Goal: Information Seeking & Learning: Learn about a topic

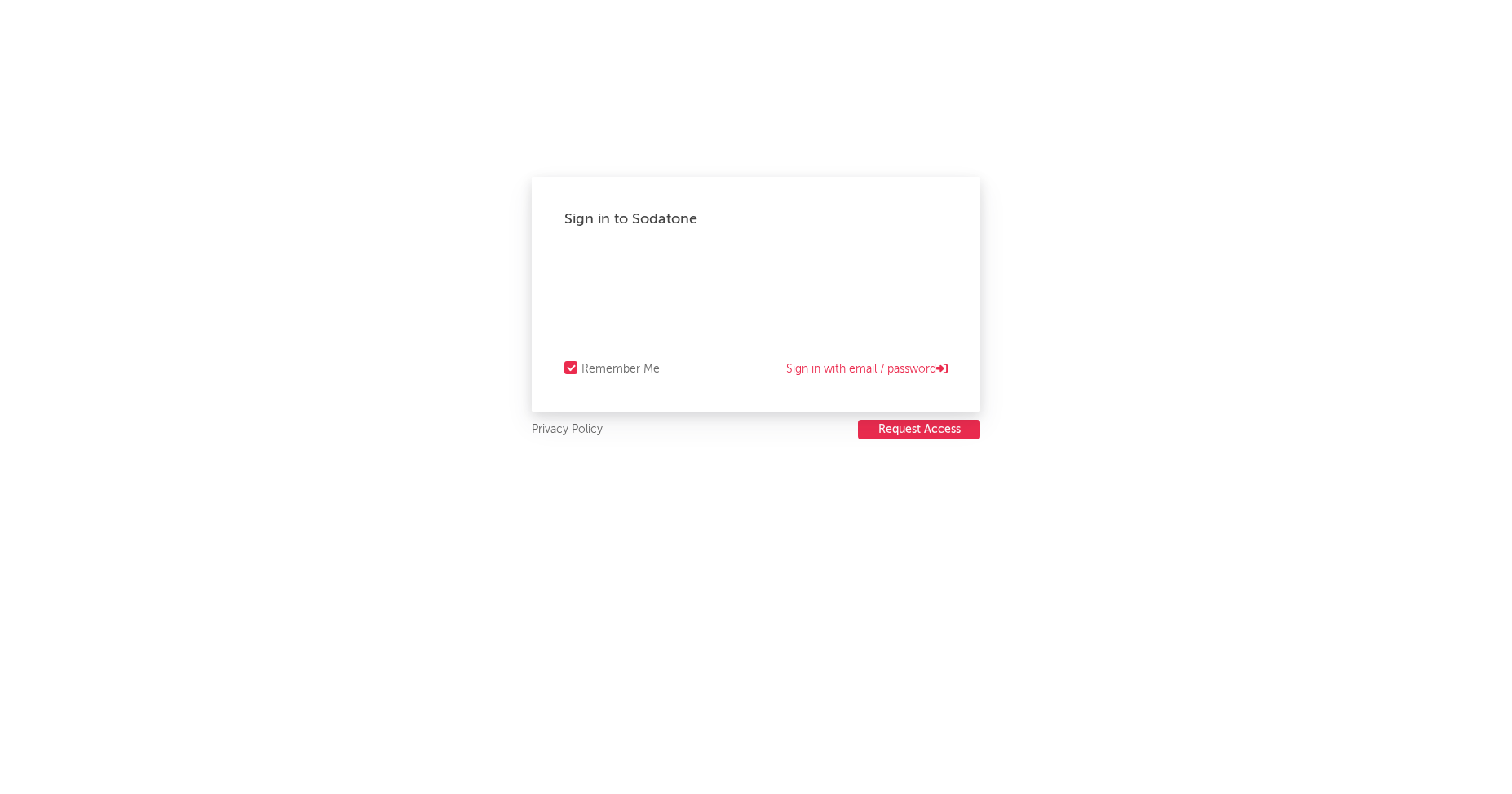
select select "warner_chappell"
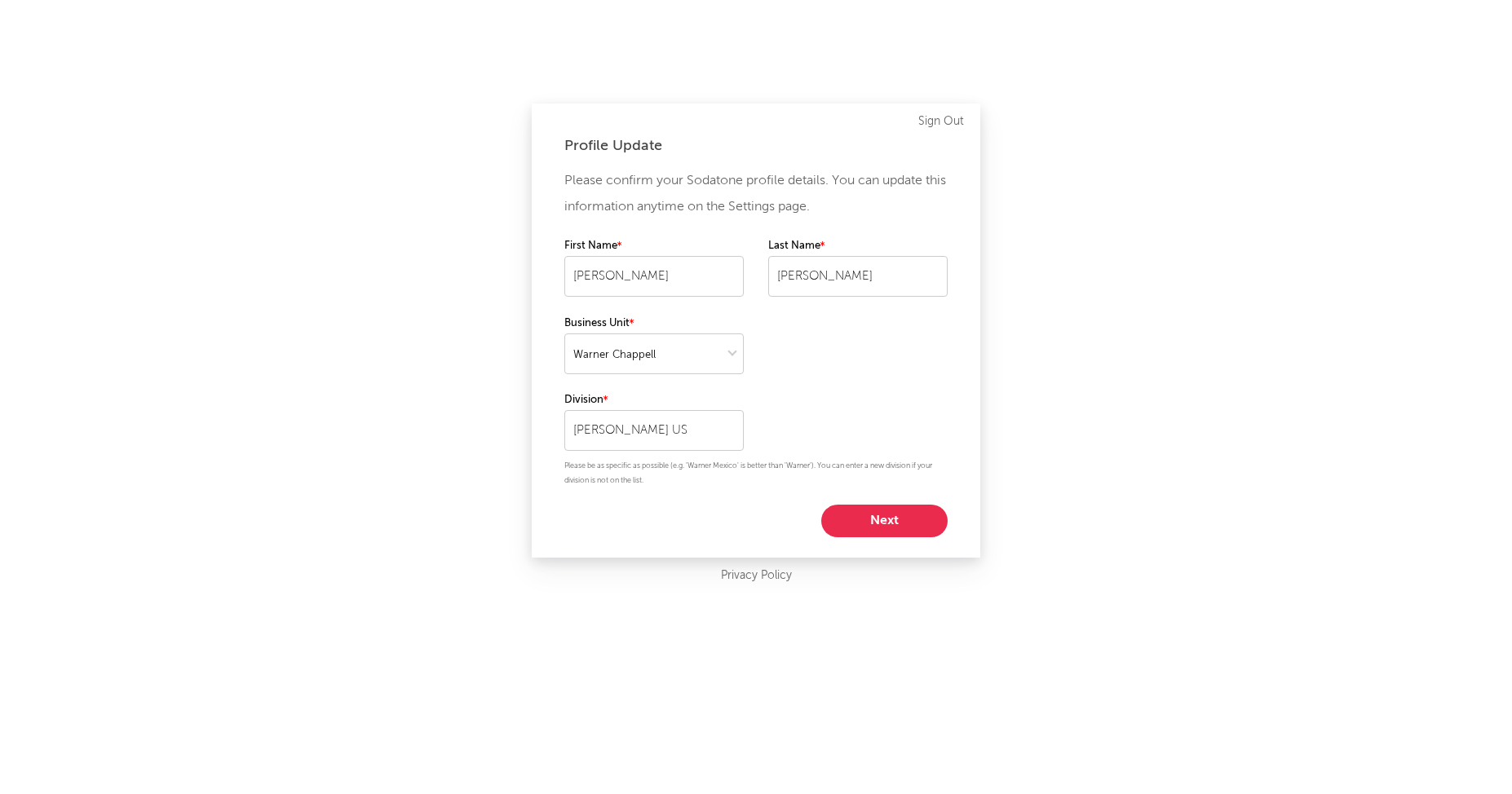
click at [861, 519] on button "Next" at bounding box center [884, 521] width 126 height 33
select select "marketing"
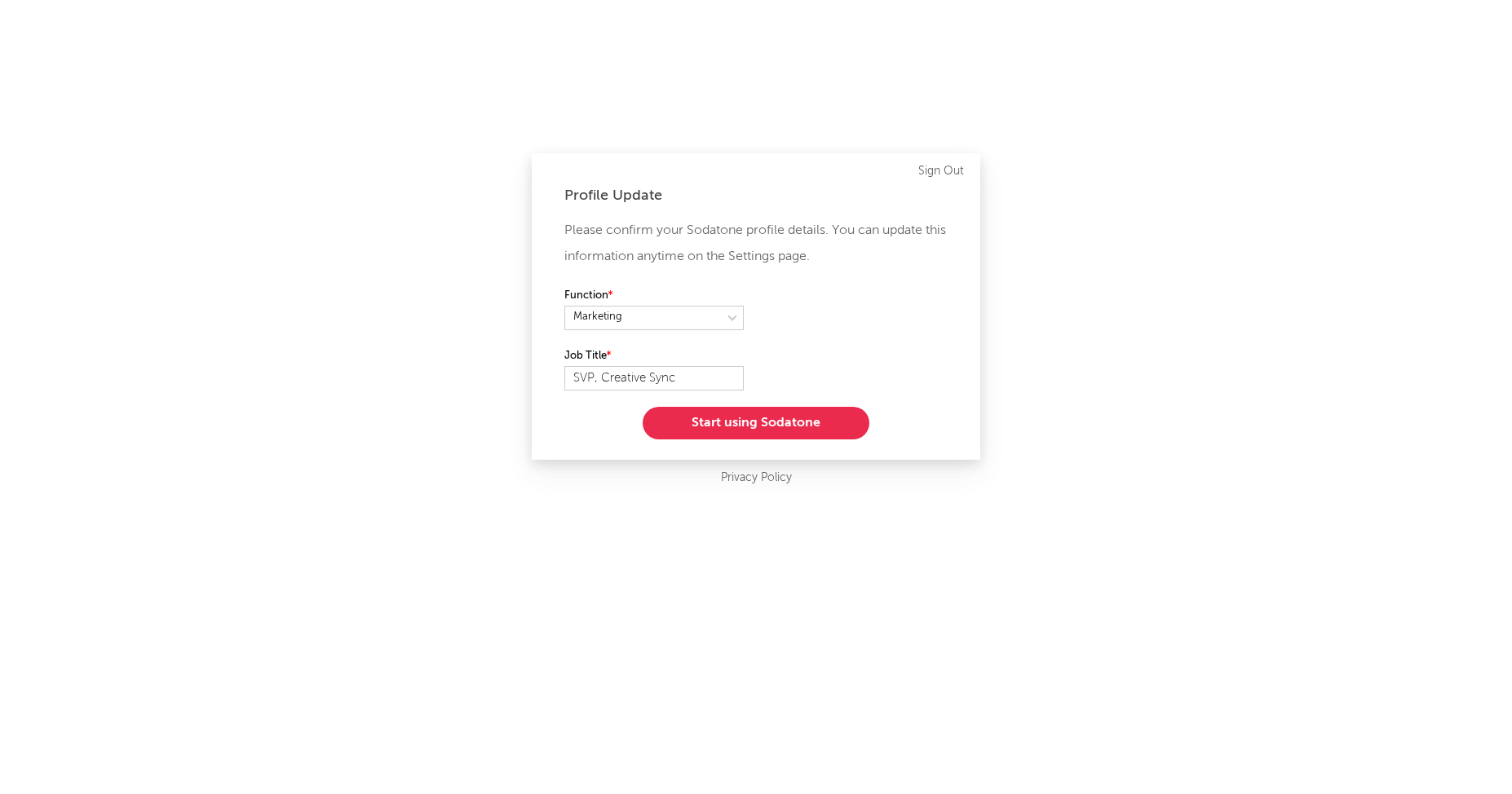
click at [733, 428] on button "Start using Sodatone" at bounding box center [755, 423] width 227 height 33
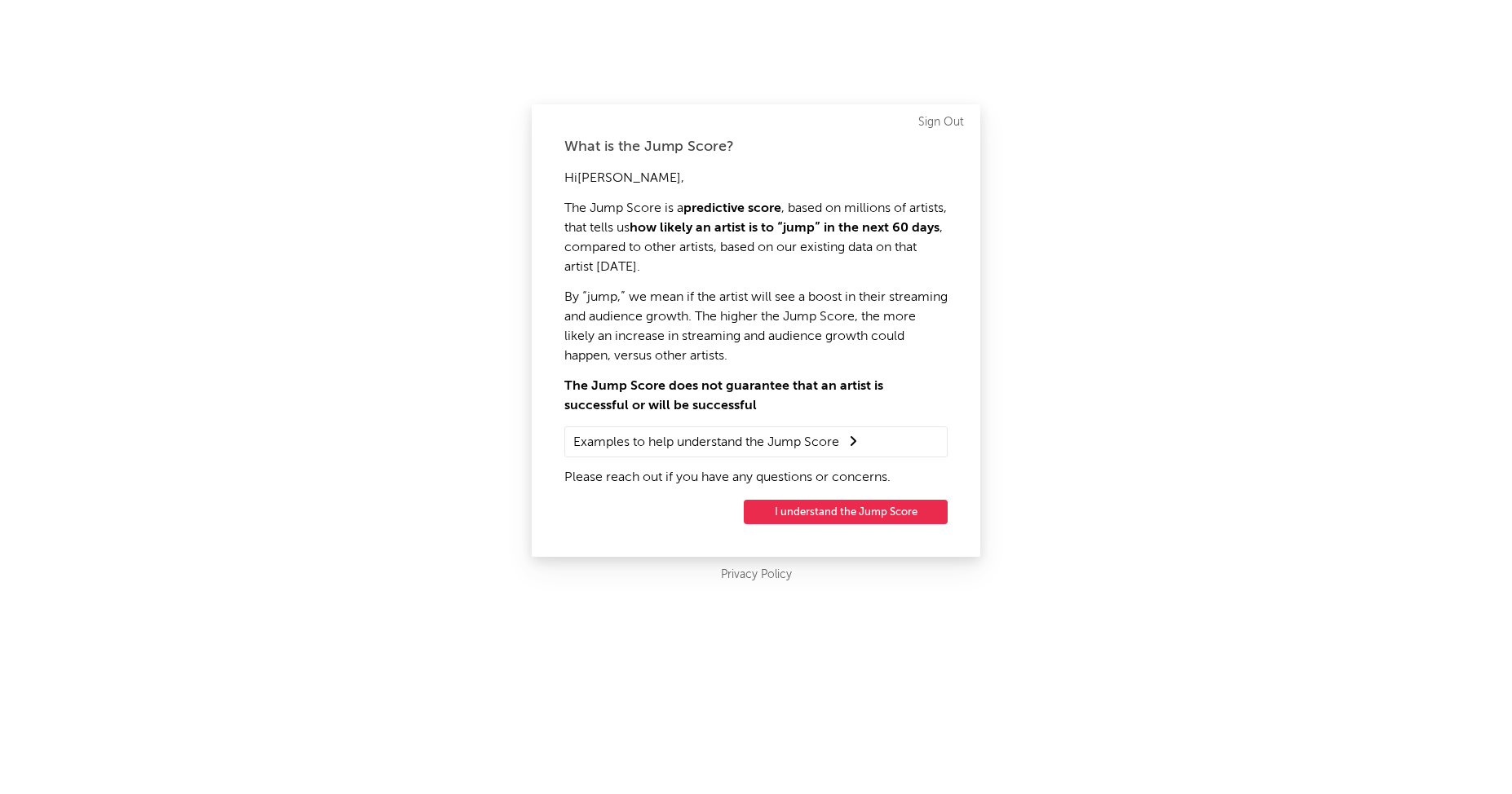
click at [810, 512] on button "I understand the Jump Score" at bounding box center [846, 511] width 203 height 24
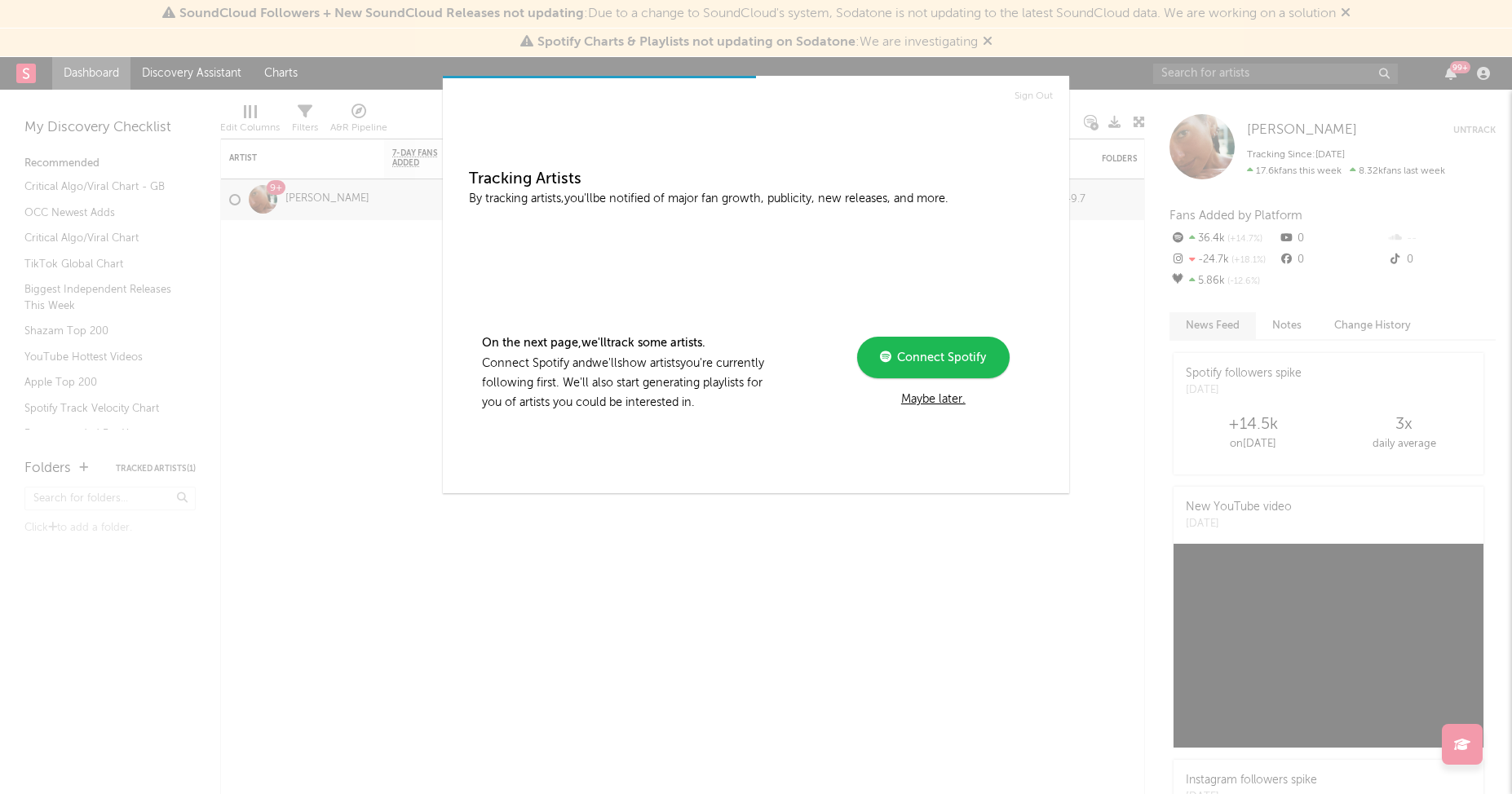
click at [925, 399] on div "Maybe later." at bounding box center [932, 399] width 219 height 20
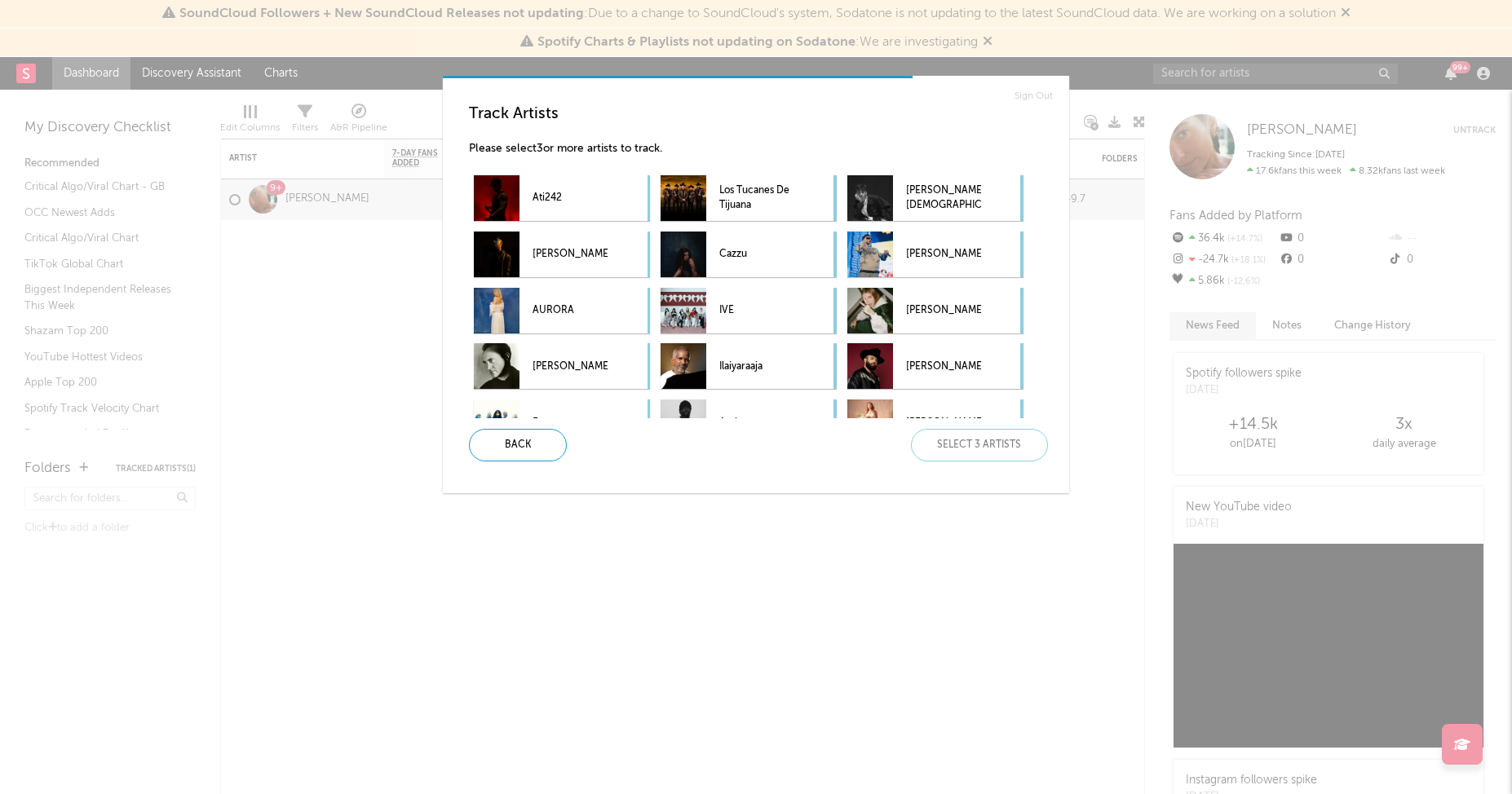
click at [1105, 94] on div "Sign Out Track Artists Please select 3 or more artists to track. Ati242 Los Tuc…" at bounding box center [756, 397] width 1512 height 794
click at [506, 447] on div "Back" at bounding box center [517, 444] width 98 height 33
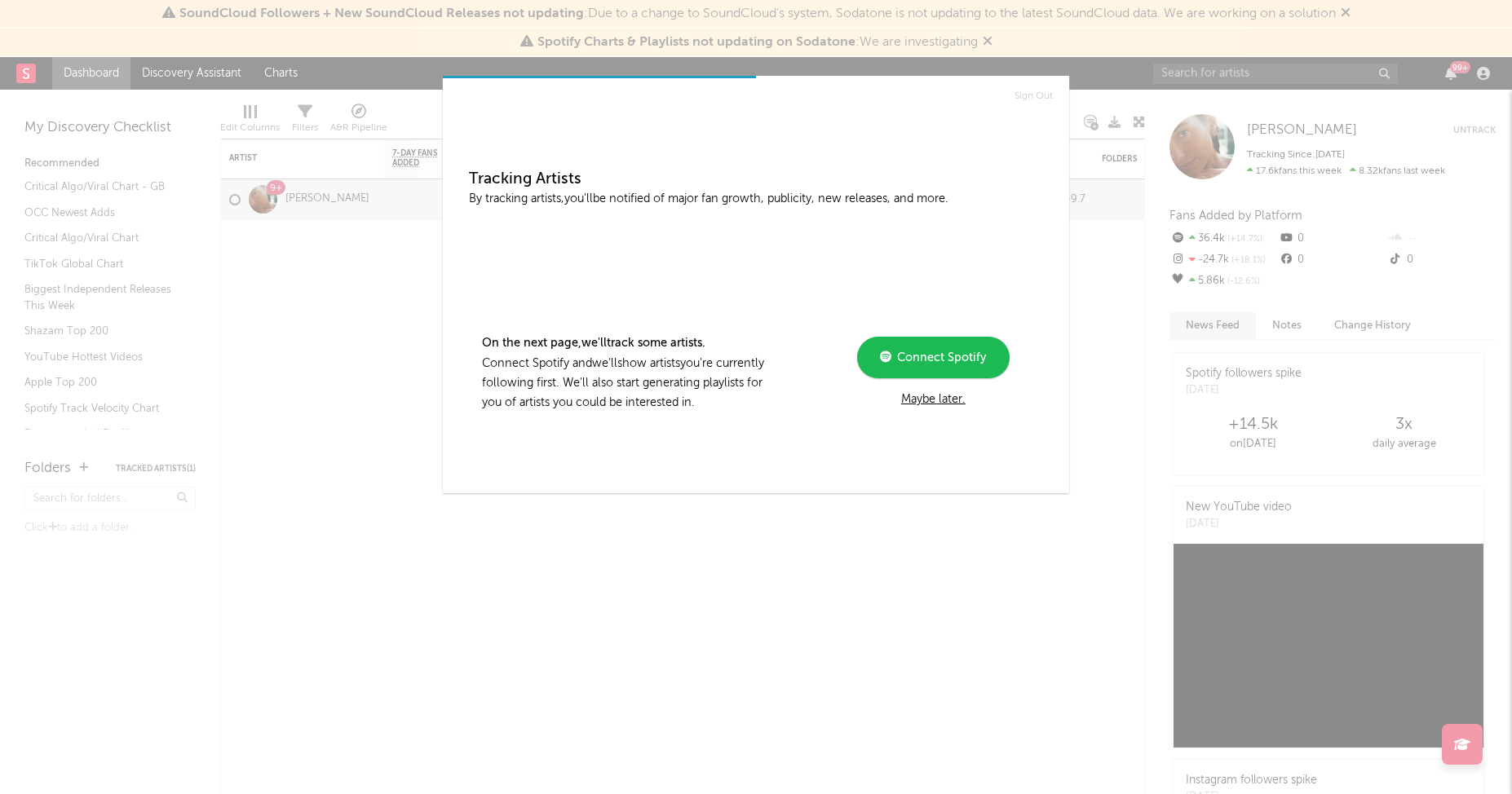
click at [933, 401] on div "Maybe later." at bounding box center [932, 399] width 219 height 20
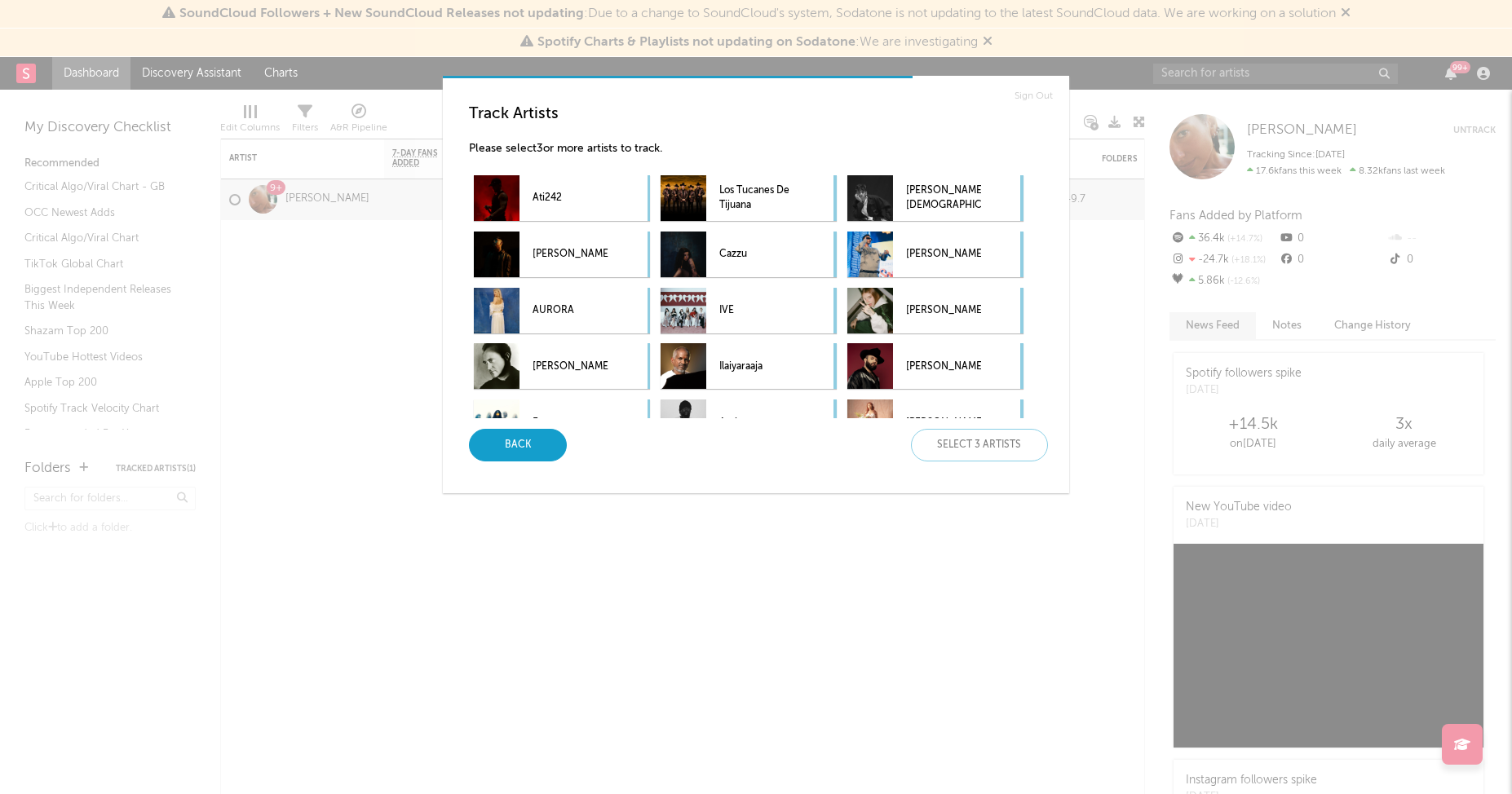
click at [504, 449] on div "Back" at bounding box center [517, 444] width 98 height 33
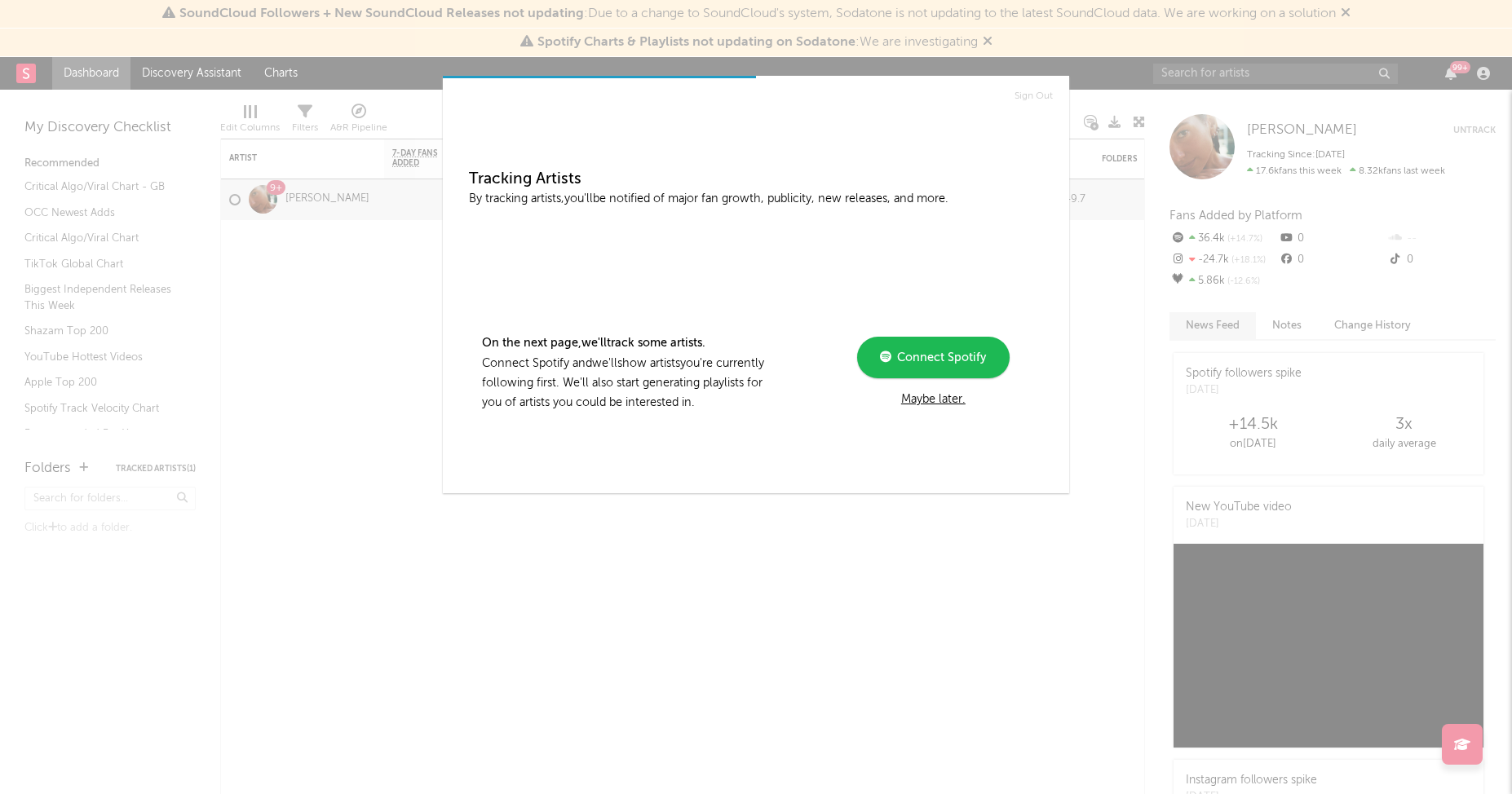
click at [504, 449] on div "Tracking Artists By tracking artists, you'll be notified of major fan growth, p…" at bounding box center [755, 283] width 600 height 383
click at [337, 87] on div "Sign Out Tracking Artists By tracking artists, you'll be notified of major fan …" at bounding box center [756, 397] width 1512 height 794
click at [360, 255] on div "Sign Out Tracking Artists By tracking artists, you'll be notified of major fan …" at bounding box center [756, 397] width 1512 height 794
click at [917, 387] on div "Connect Spotify Maybe later." at bounding box center [932, 373] width 219 height 73
click at [912, 403] on div "Maybe later." at bounding box center [932, 399] width 219 height 20
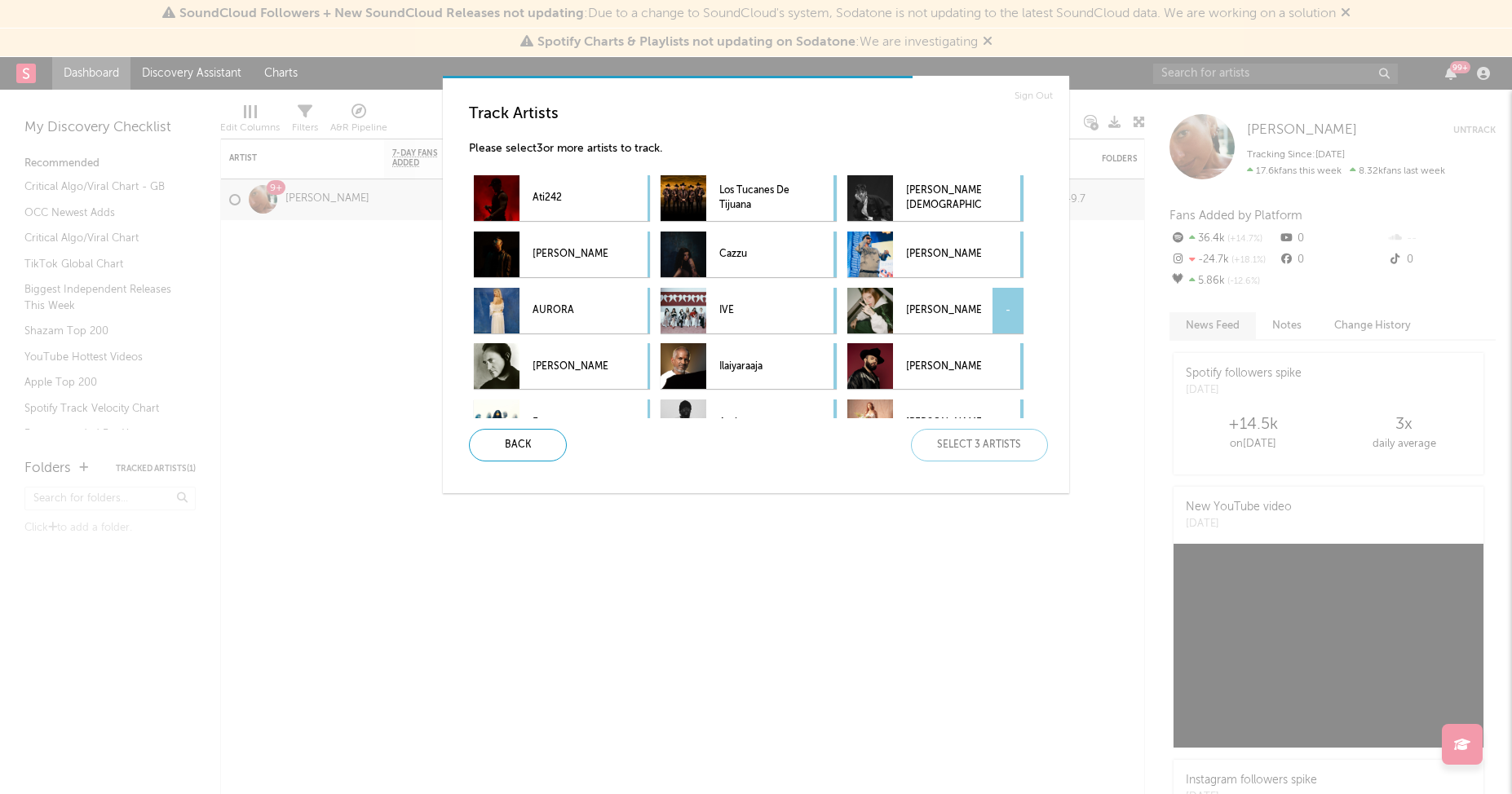
click at [918, 293] on p "[PERSON_NAME]" at bounding box center [943, 311] width 75 height 36
click at [589, 306] on p "AURORA" at bounding box center [569, 311] width 75 height 36
click at [577, 351] on p "[PERSON_NAME]" at bounding box center [569, 366] width 75 height 36
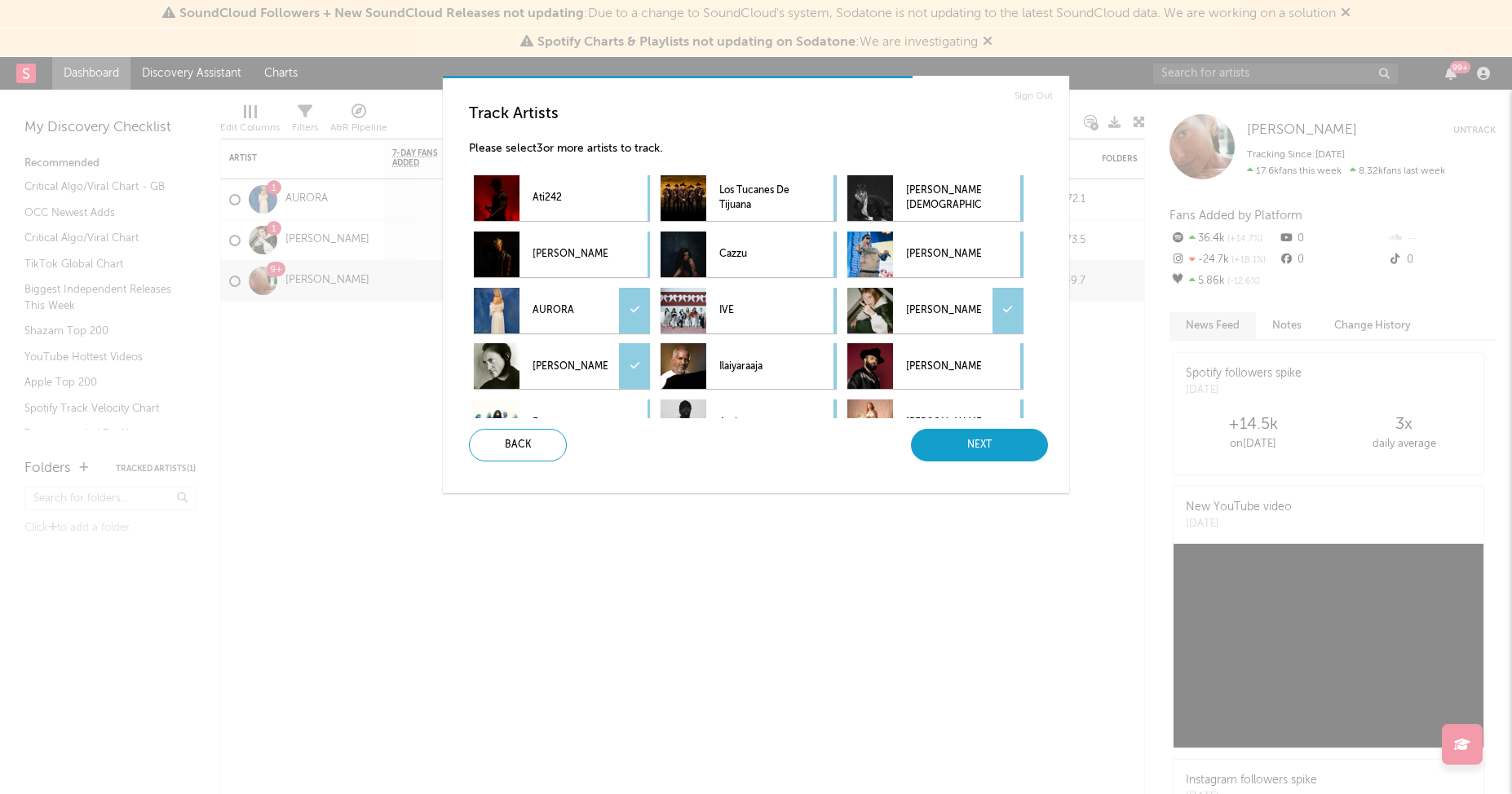
click at [1007, 444] on div "Next" at bounding box center [979, 444] width 137 height 33
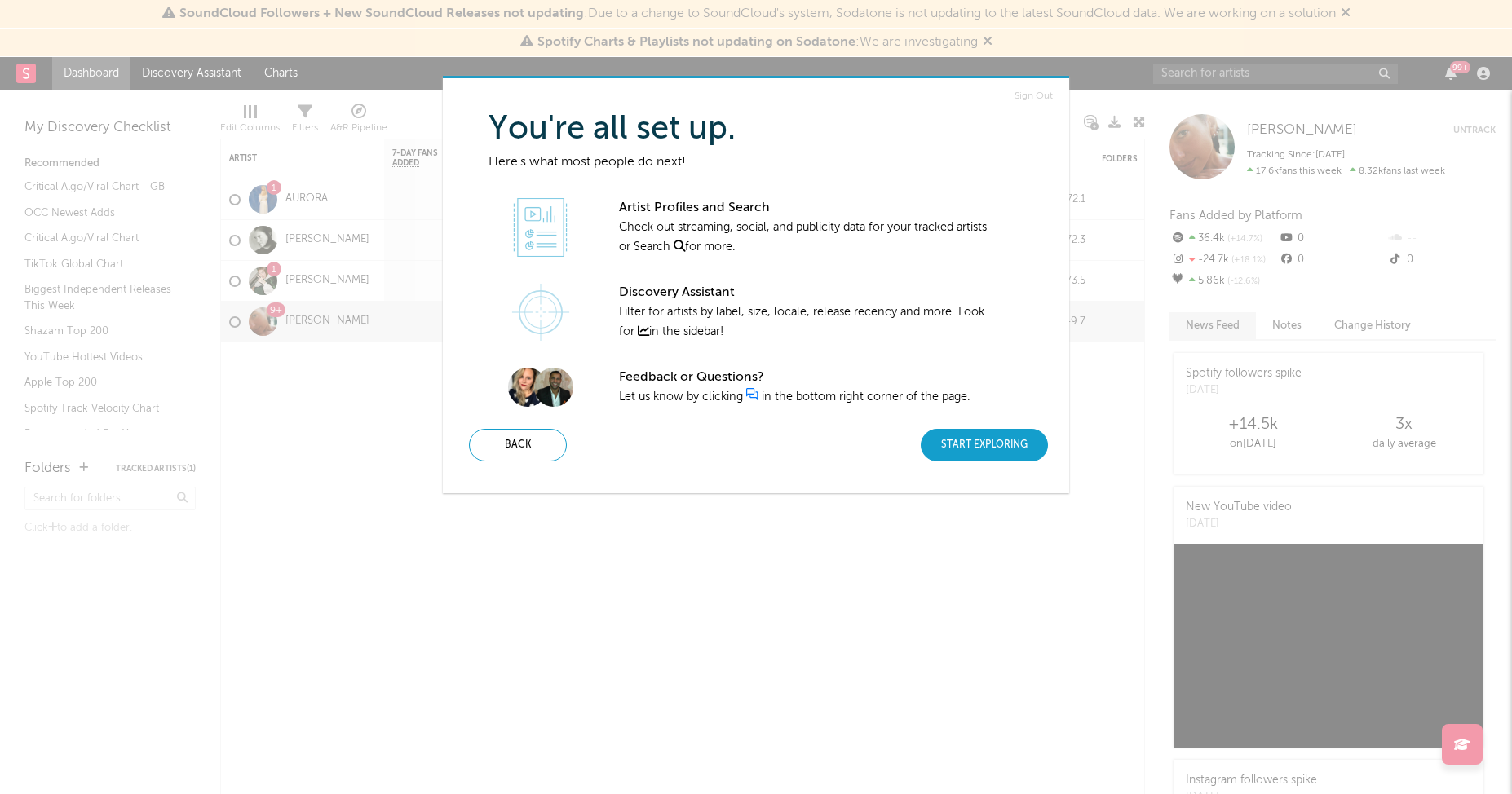
click at [981, 437] on div "Start Exploring" at bounding box center [984, 444] width 127 height 33
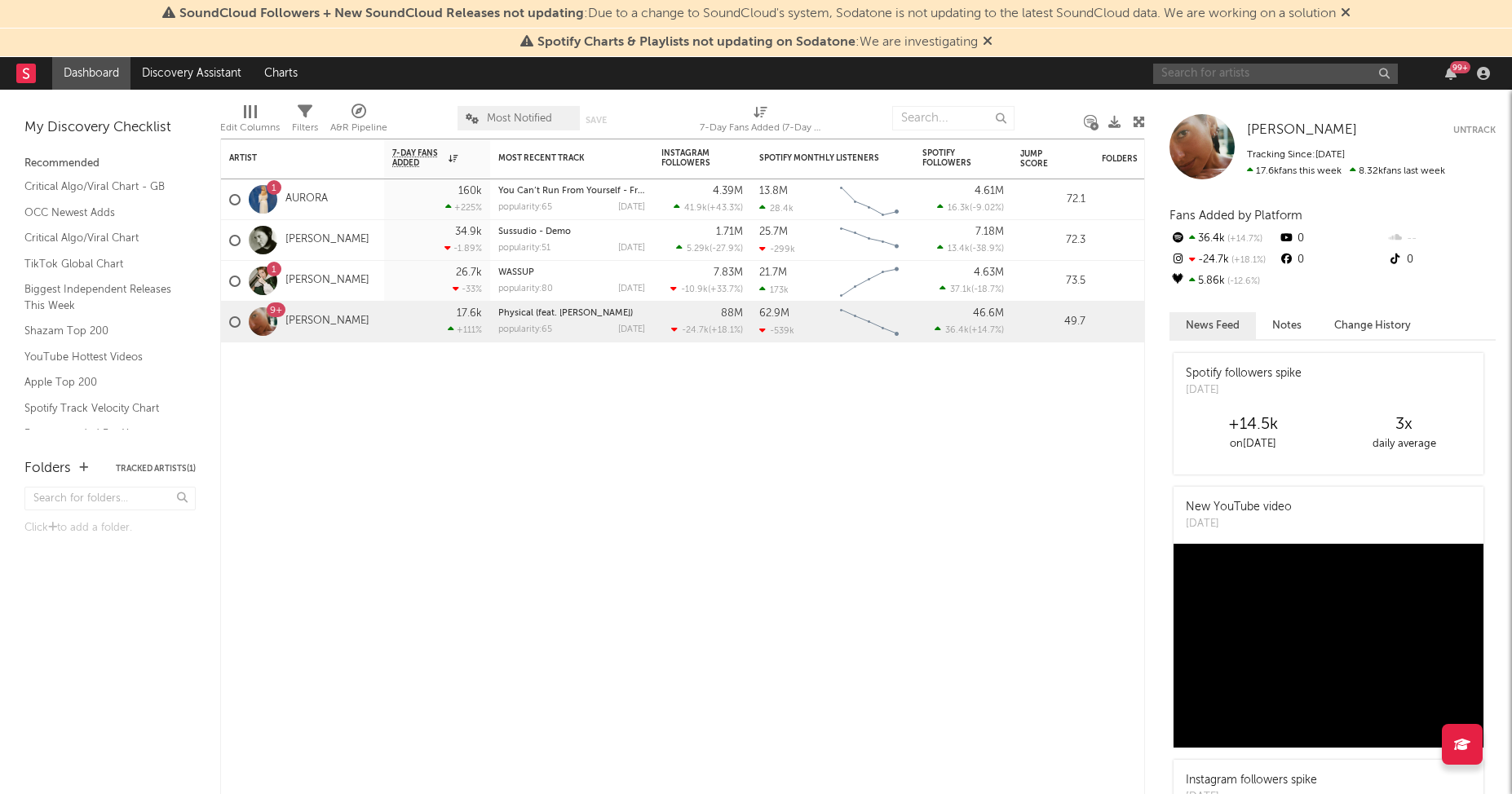
click at [1248, 76] on input "text" at bounding box center [1275, 74] width 245 height 21
type input "modern talking"
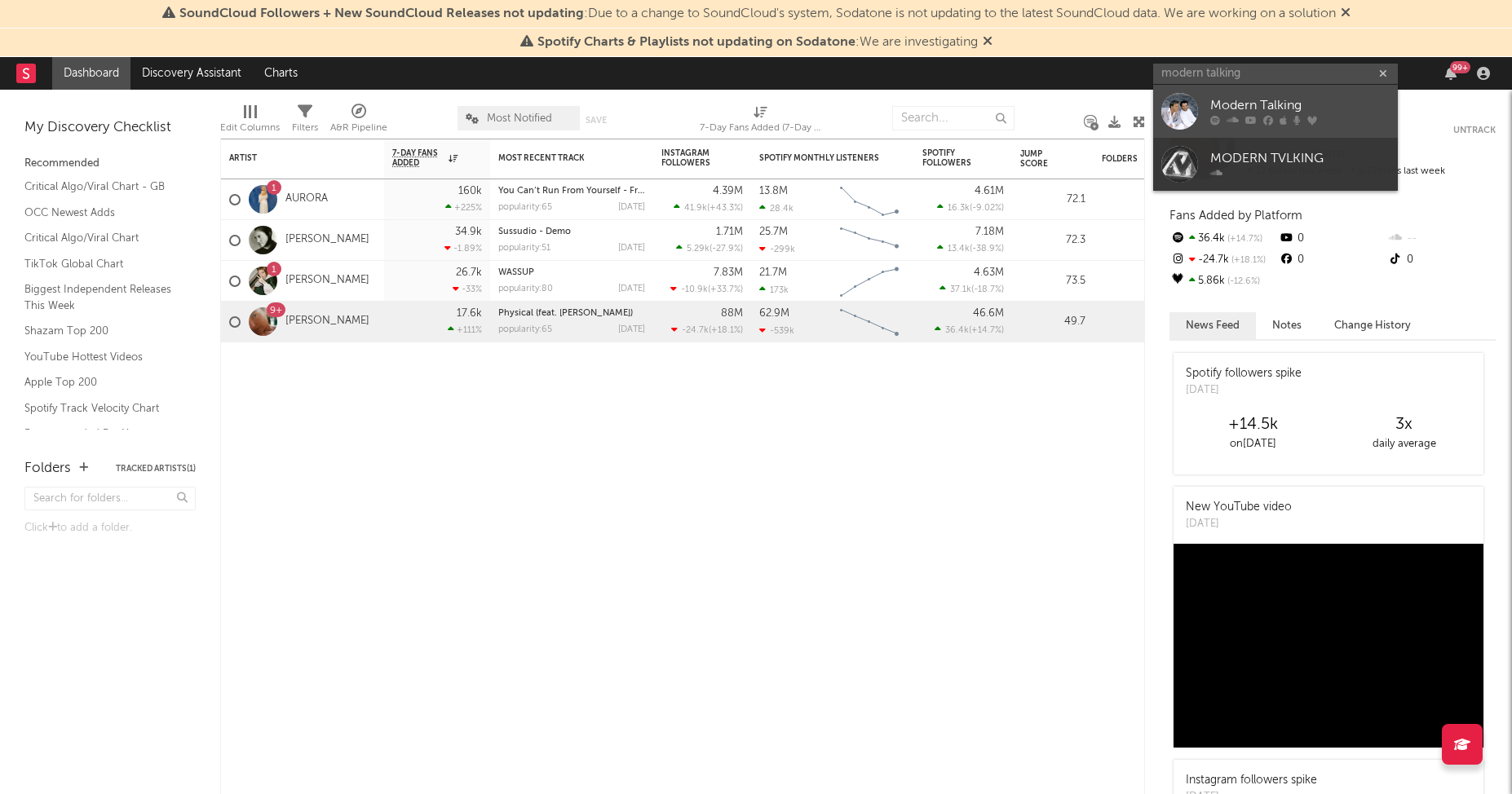
click at [1273, 115] on div "Modern Talking" at bounding box center [1299, 105] width 179 height 20
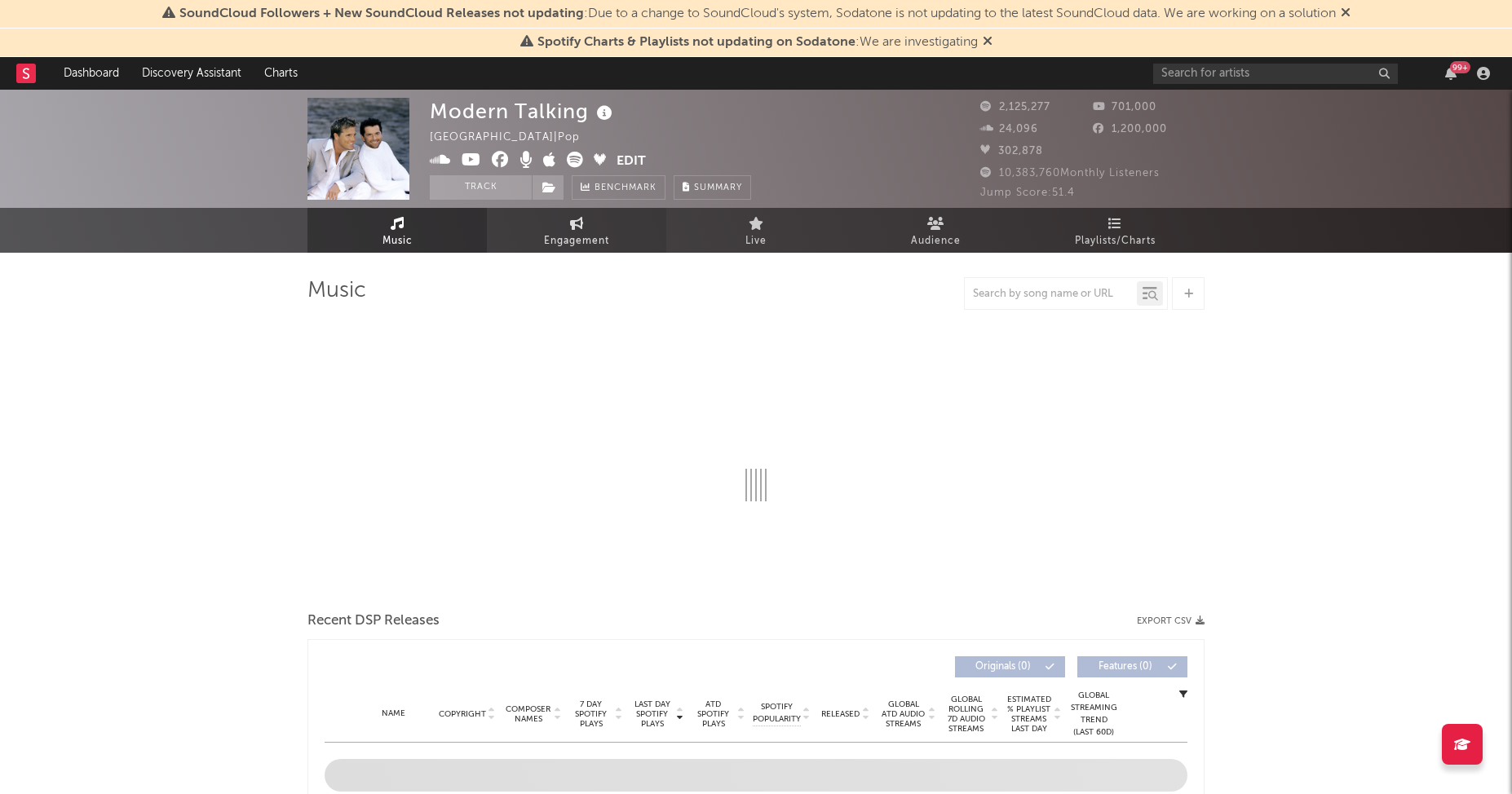
click at [586, 226] on link "Engagement" at bounding box center [576, 230] width 179 height 45
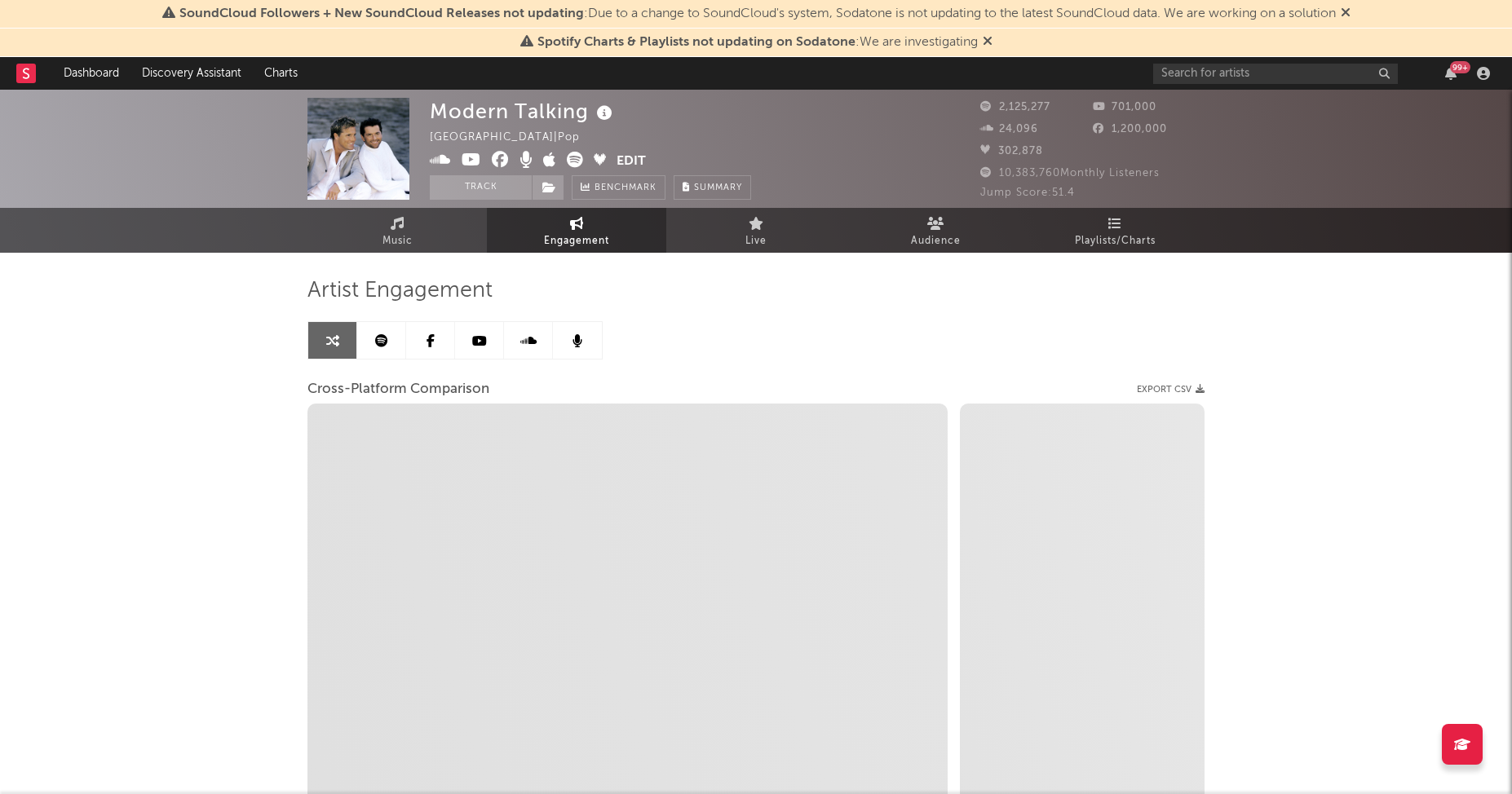
select select "1w"
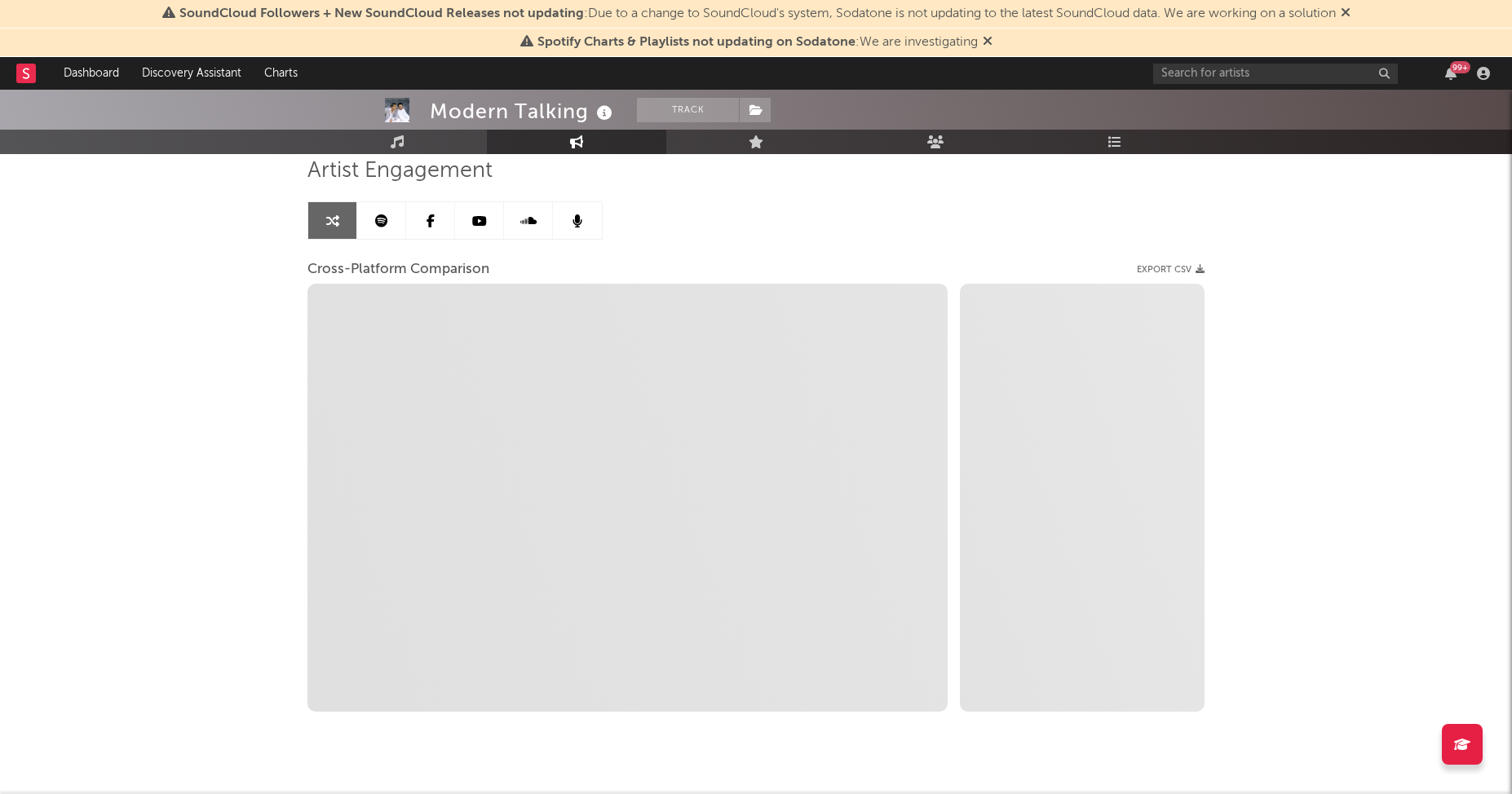
scroll to position [151, 0]
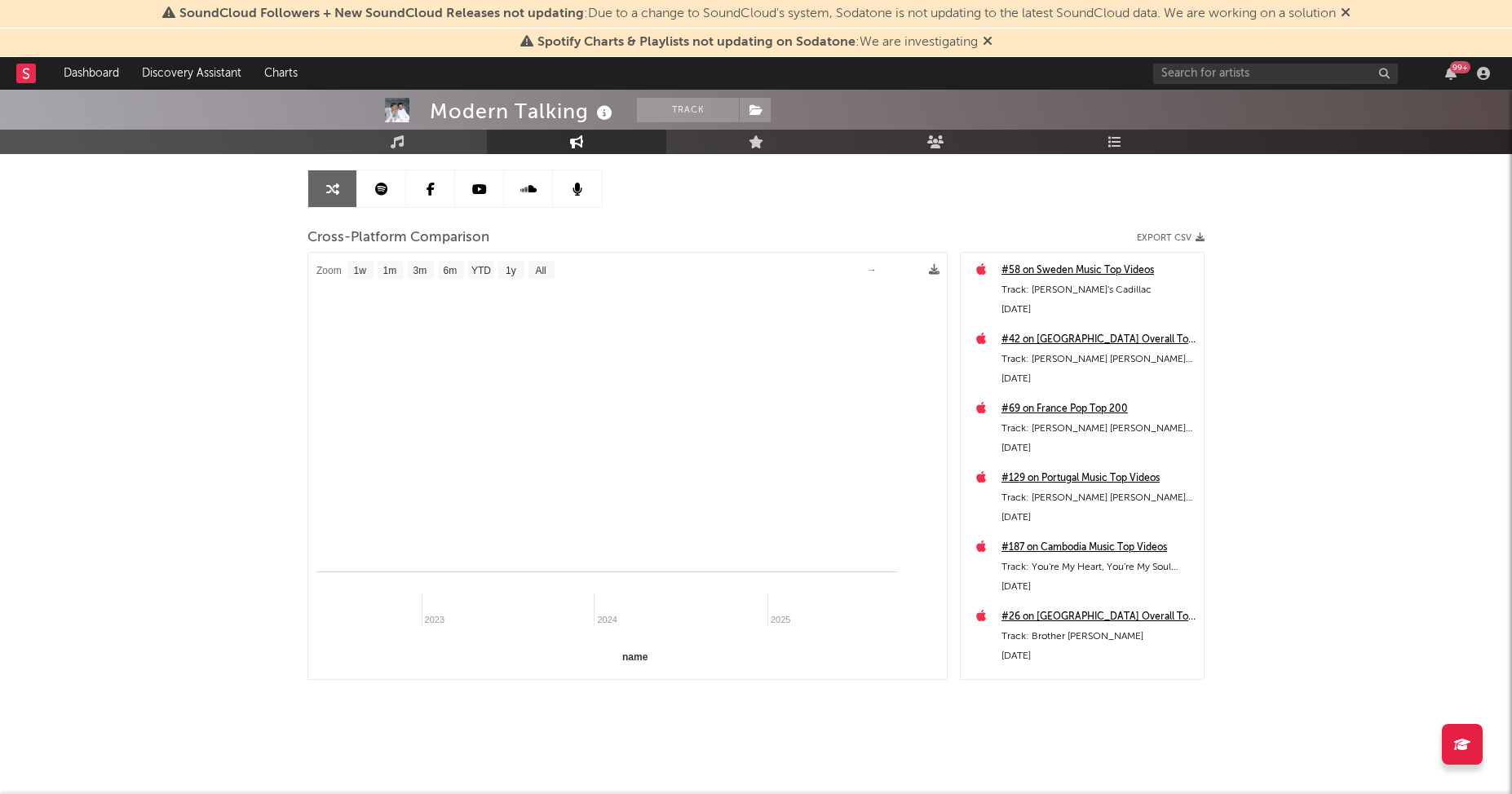
select select "1m"
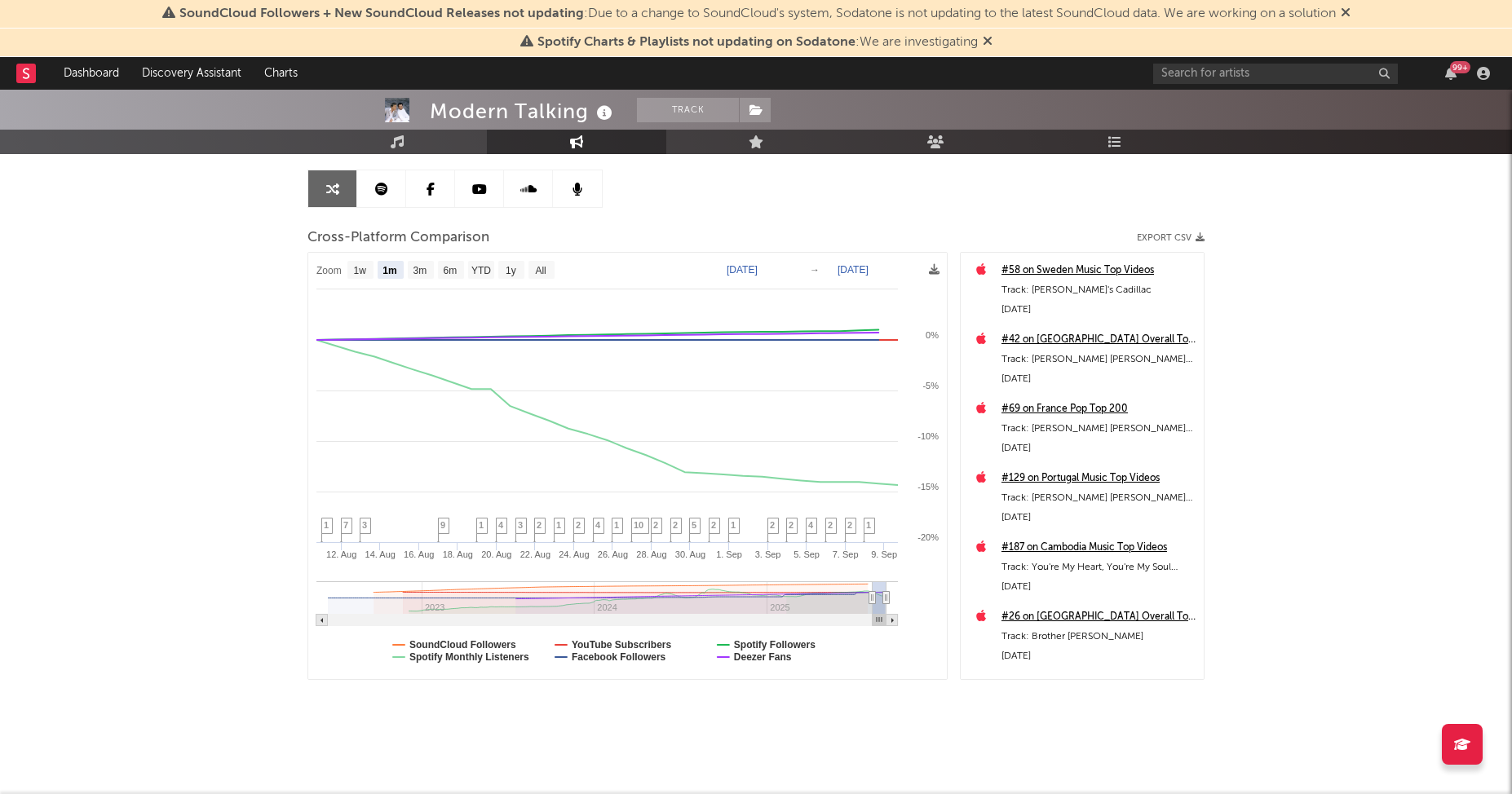
click at [385, 187] on icon at bounding box center [382, 189] width 13 height 13
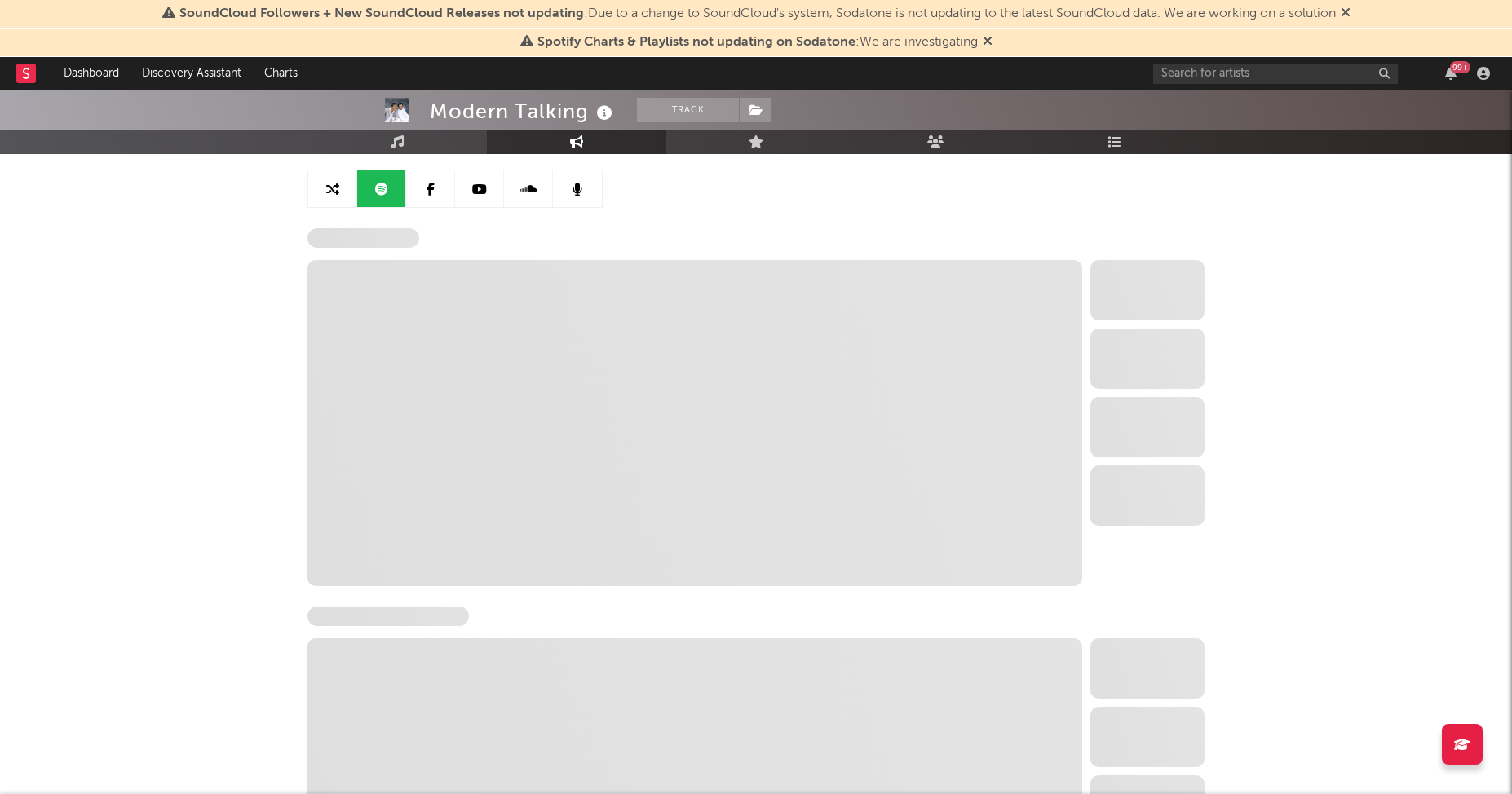
select select "6m"
select select "1w"
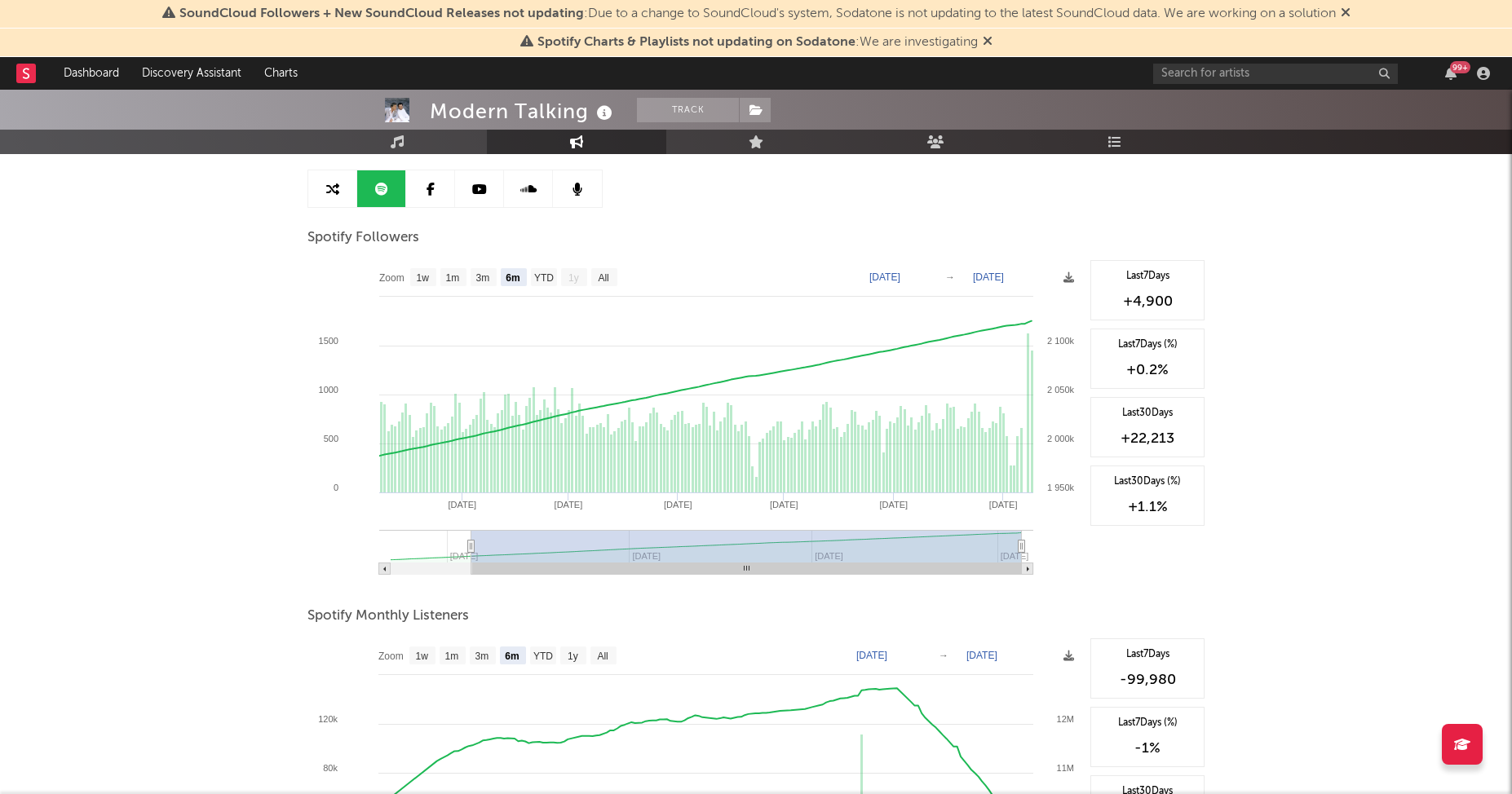
click at [428, 190] on icon at bounding box center [430, 189] width 8 height 13
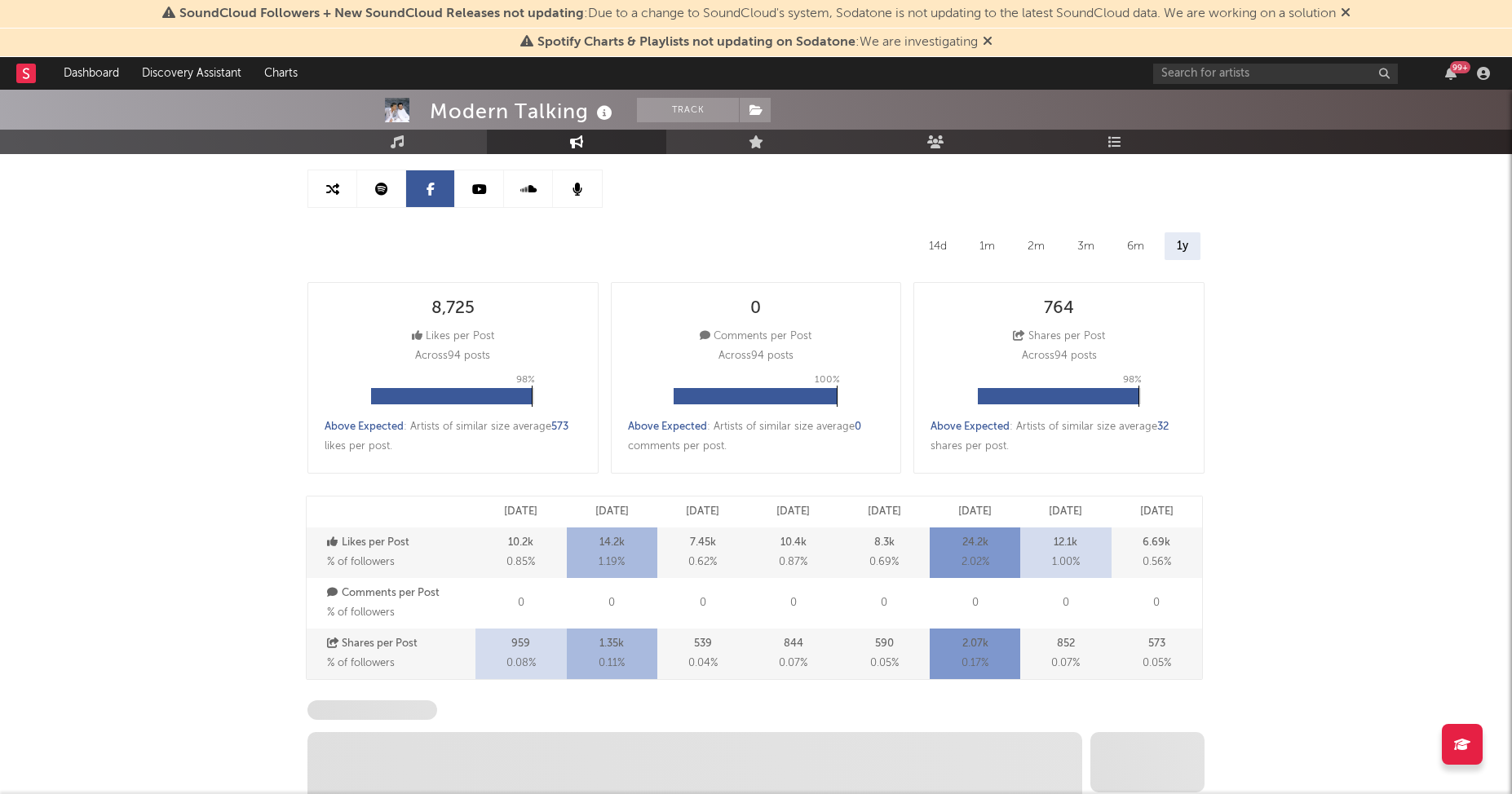
select select "6m"
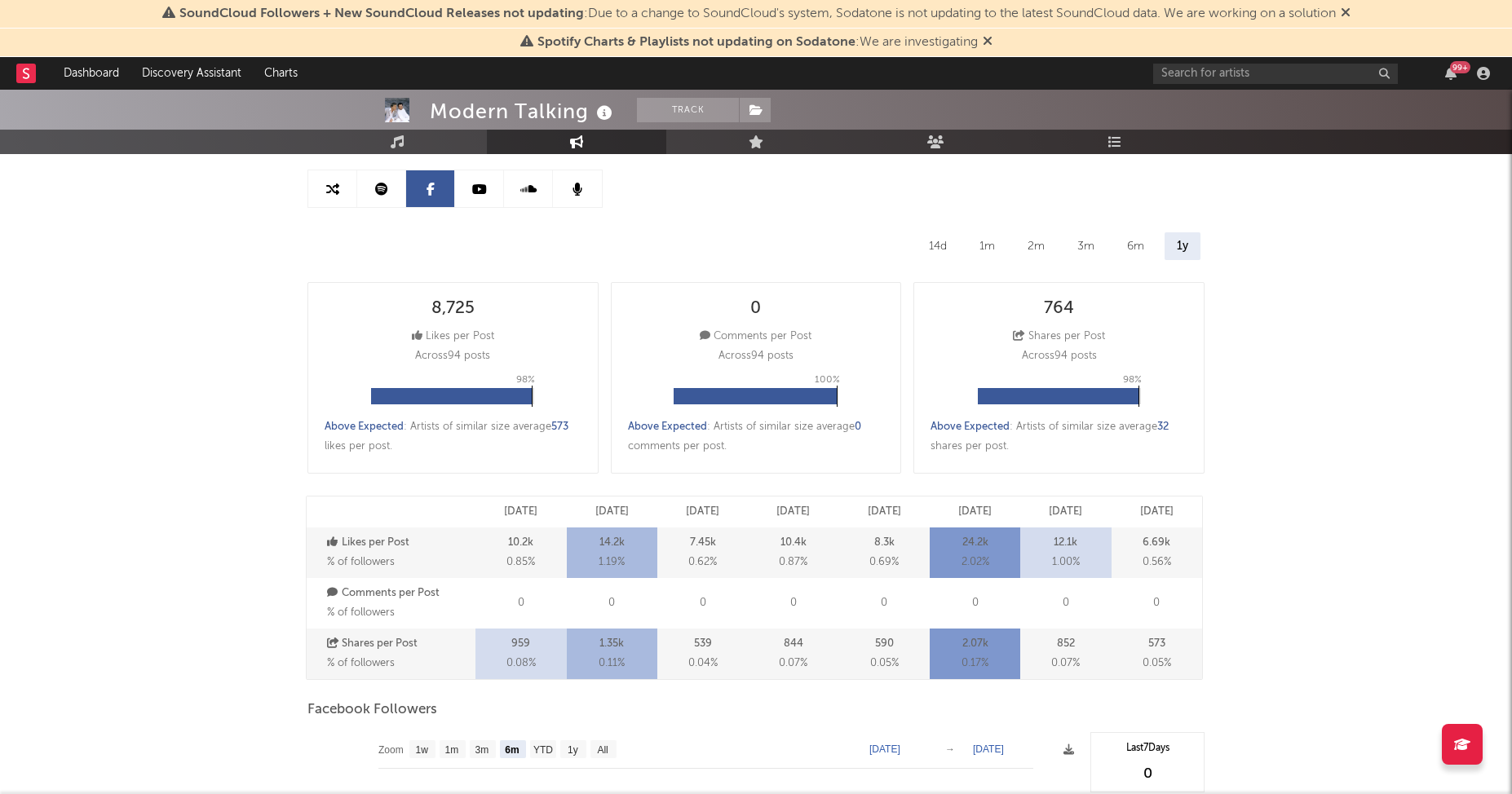
click at [461, 190] on link at bounding box center [479, 188] width 49 height 36
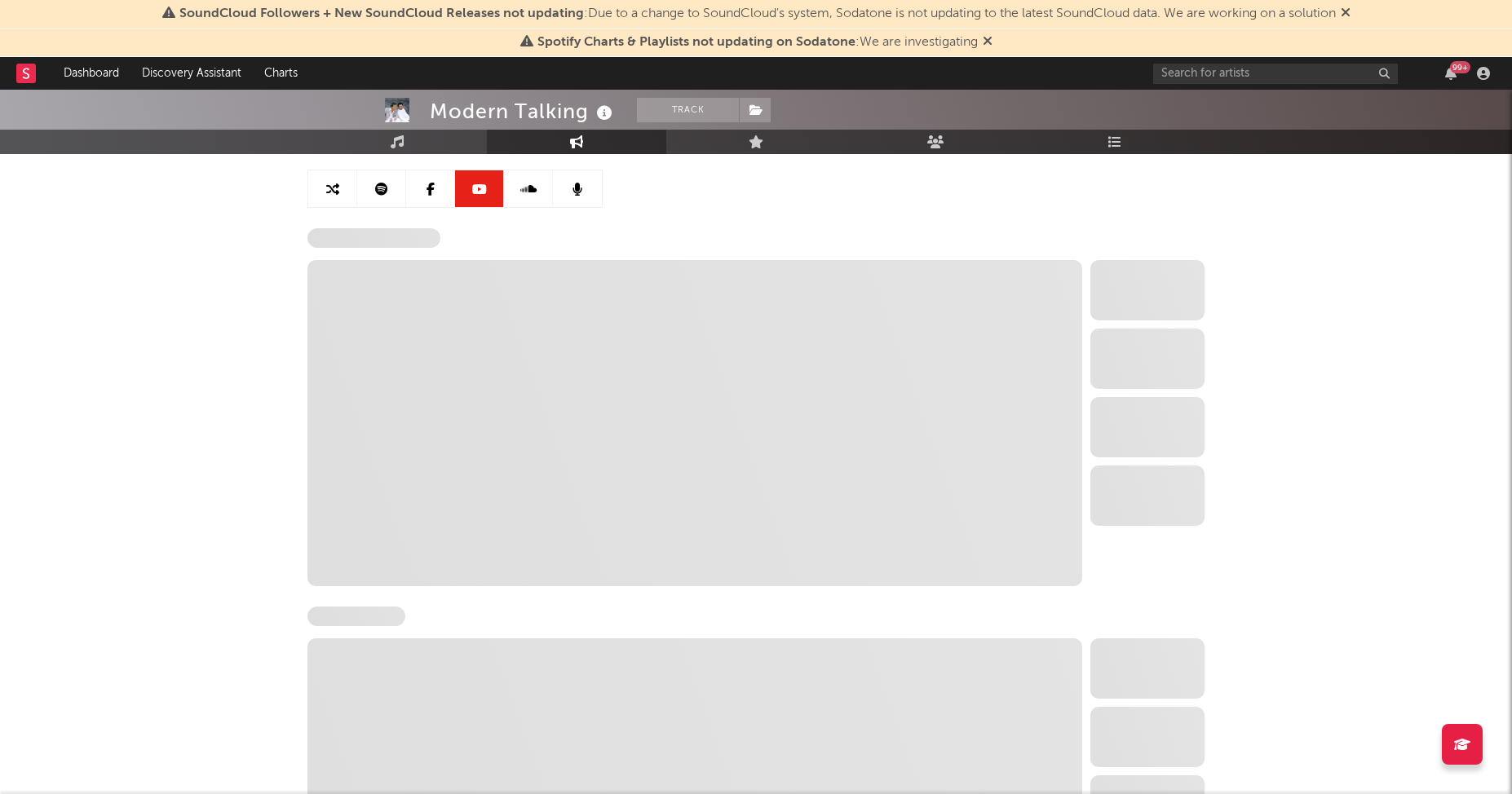
click at [519, 197] on link at bounding box center [528, 188] width 49 height 36
click at [567, 190] on link at bounding box center [577, 188] width 49 height 36
select select "6m"
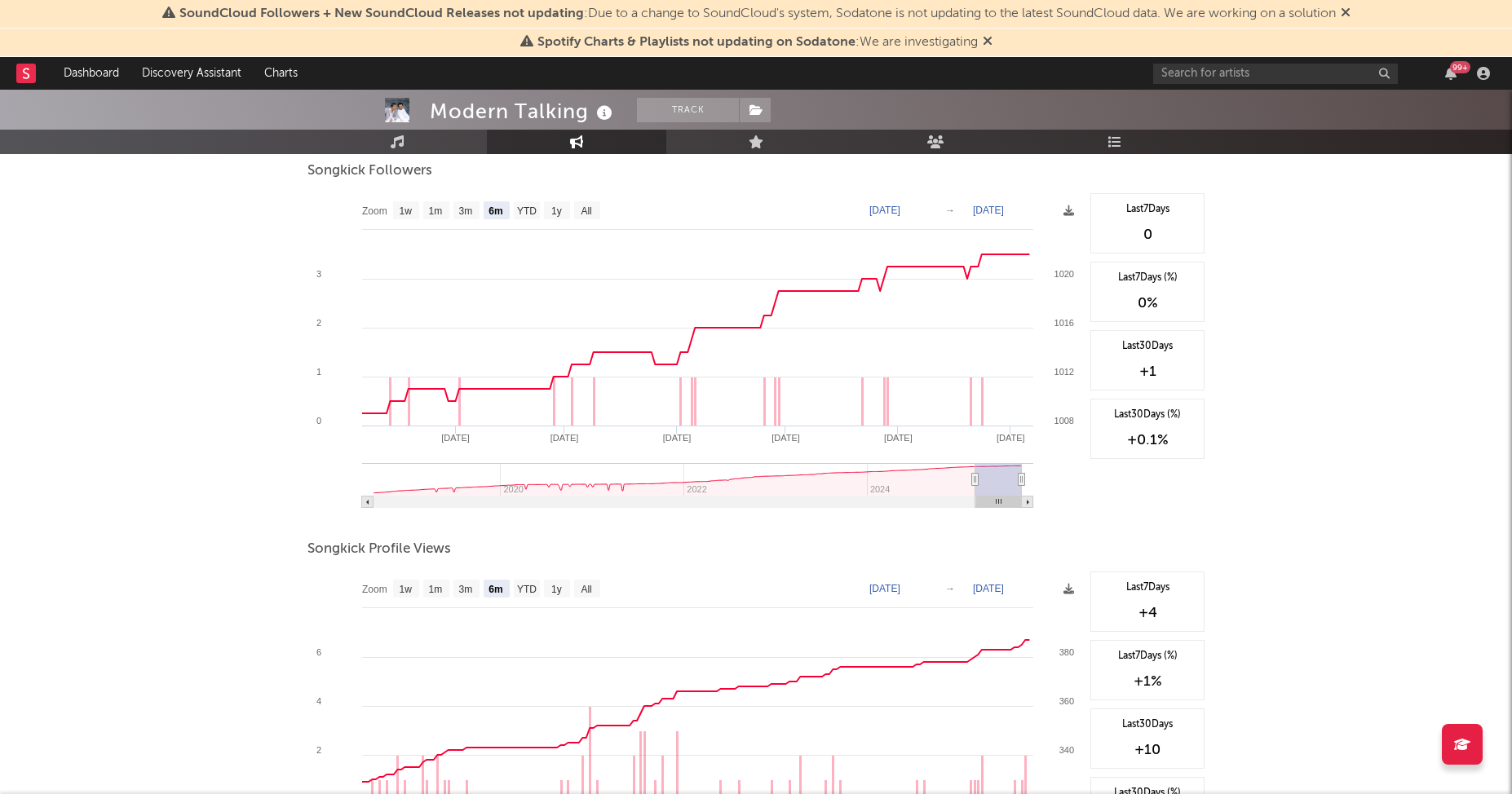
scroll to position [436, 0]
